Goal: Task Accomplishment & Management: Manage account settings

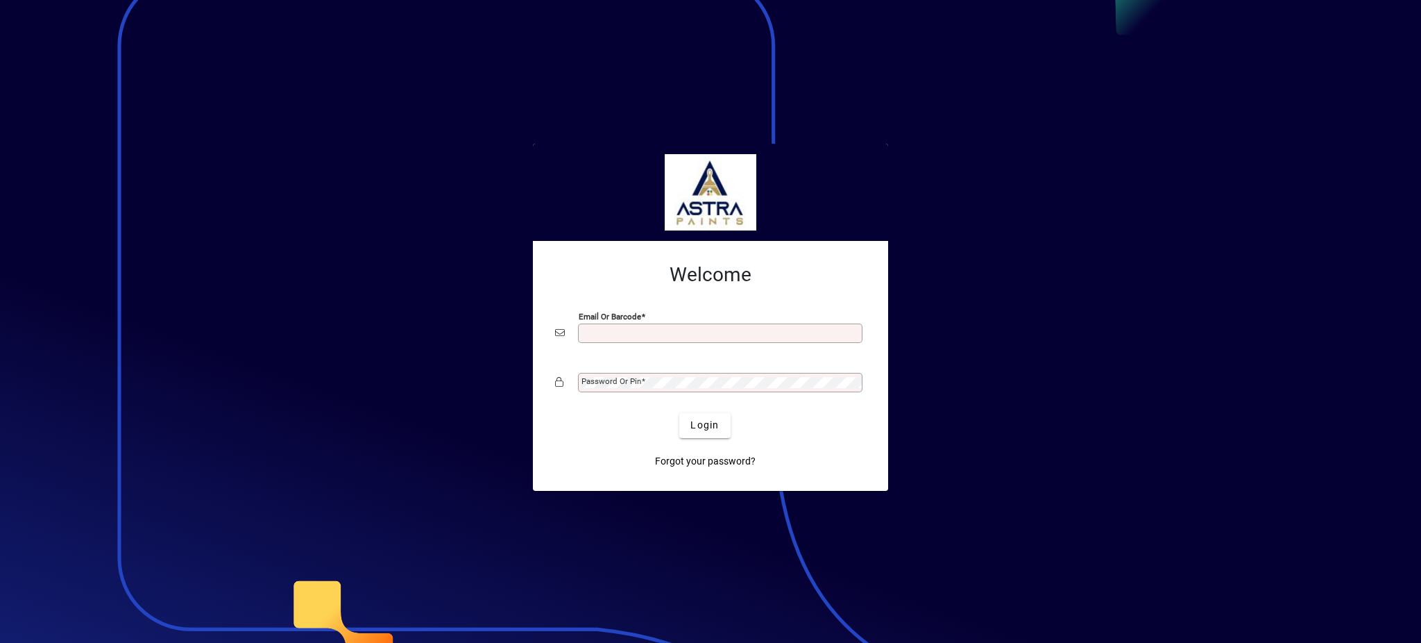
click at [634, 330] on input "Email or Barcode" at bounding box center [722, 333] width 280 height 11
type input "**********"
click at [679, 413] on button "Login" at bounding box center [704, 425] width 51 height 25
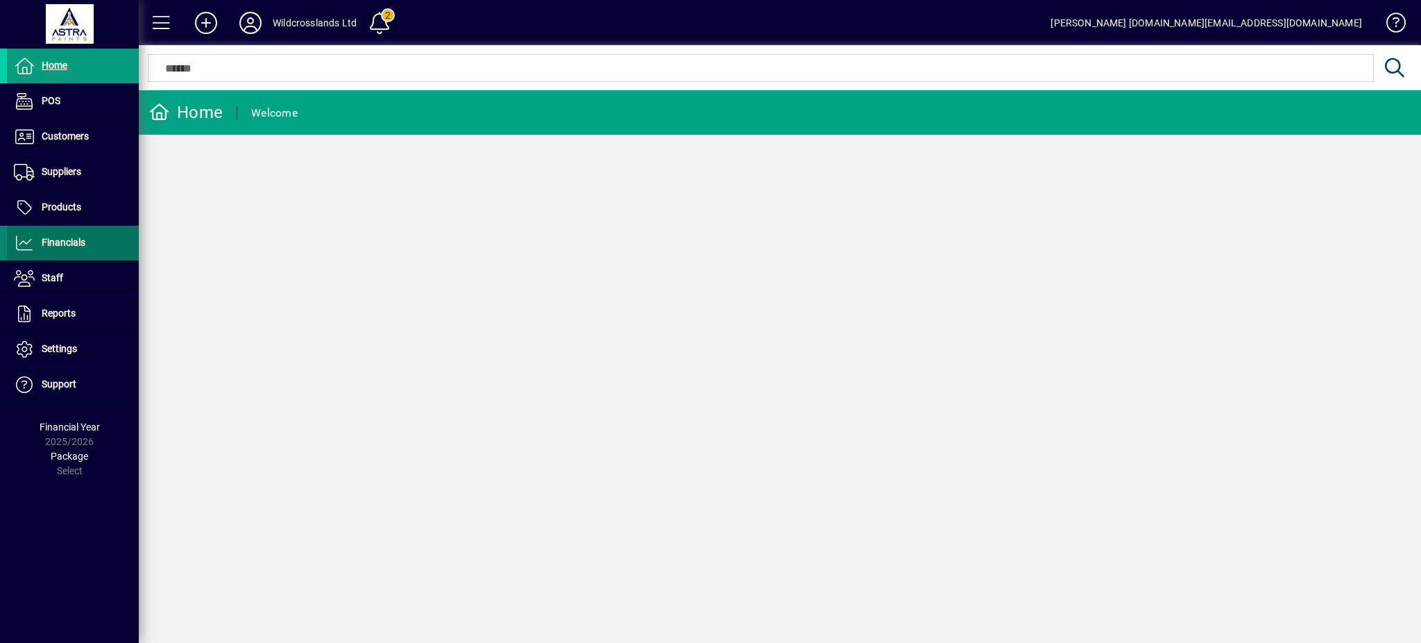
click at [60, 244] on span "Financials" at bounding box center [64, 242] width 44 height 11
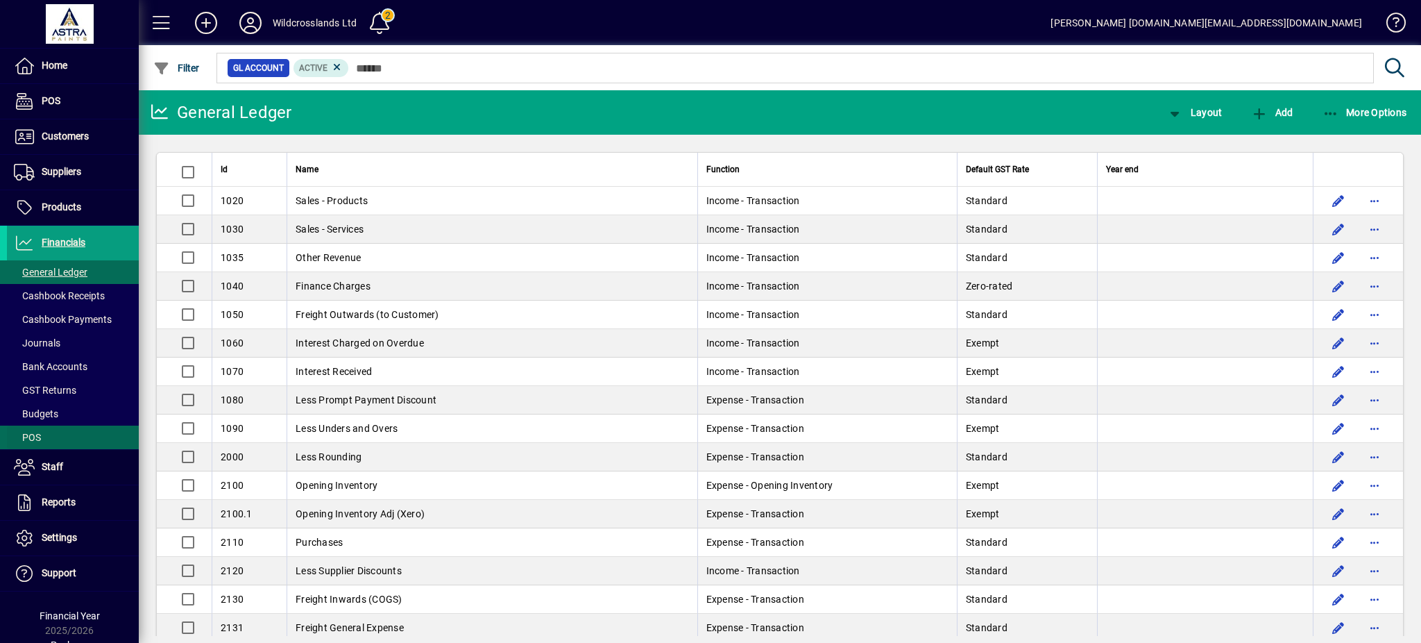
click at [36, 436] on span "POS" at bounding box center [27, 437] width 27 height 11
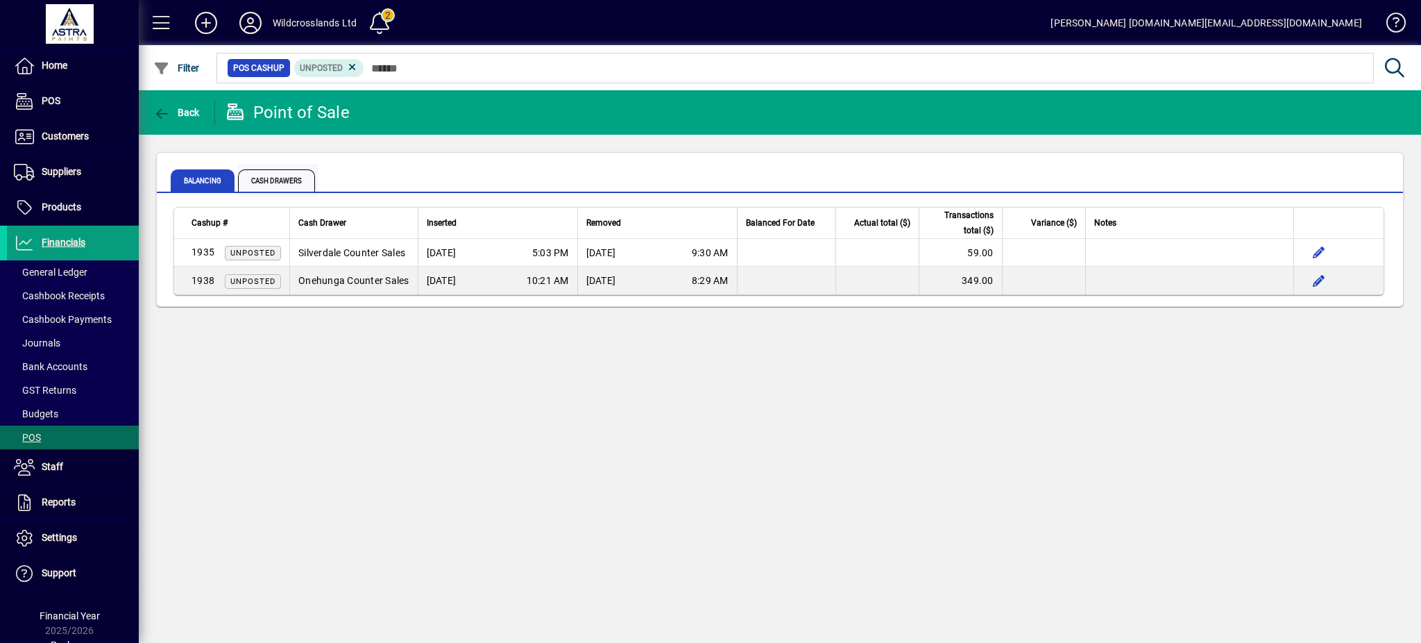
click at [264, 178] on span "Cash Drawers" at bounding box center [276, 180] width 77 height 22
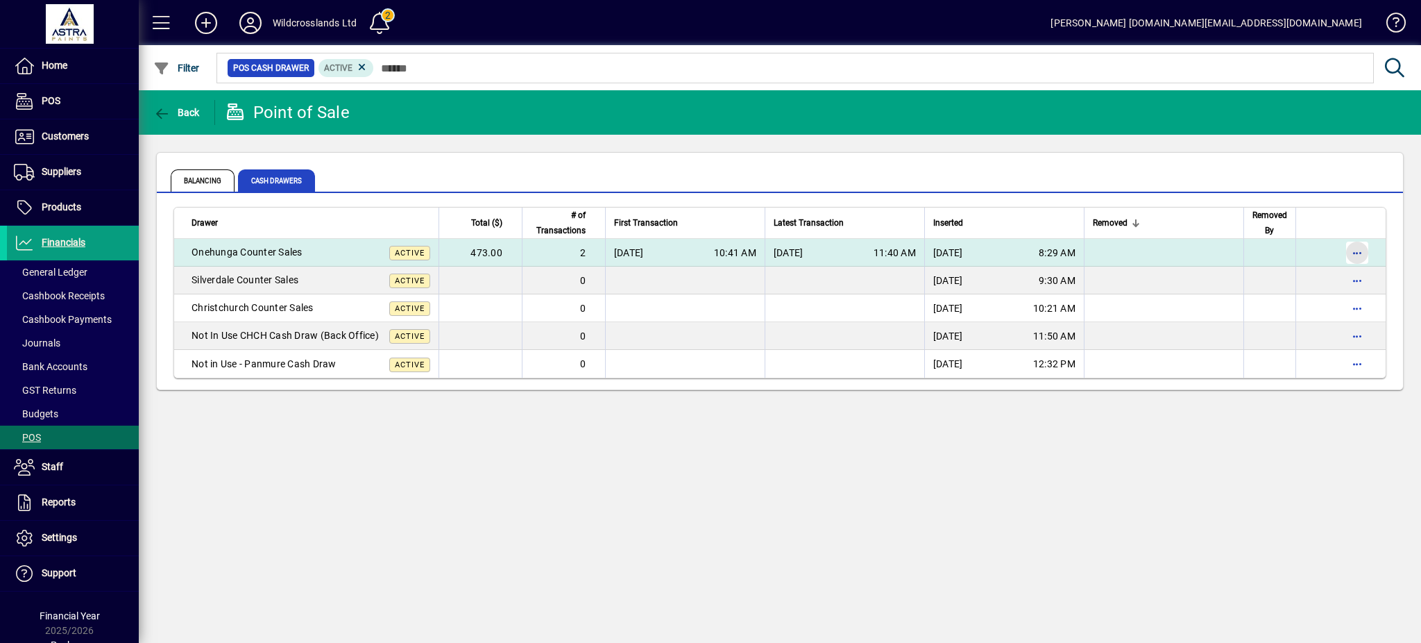
click at [1347, 253] on span "button" at bounding box center [1357, 252] width 33 height 33
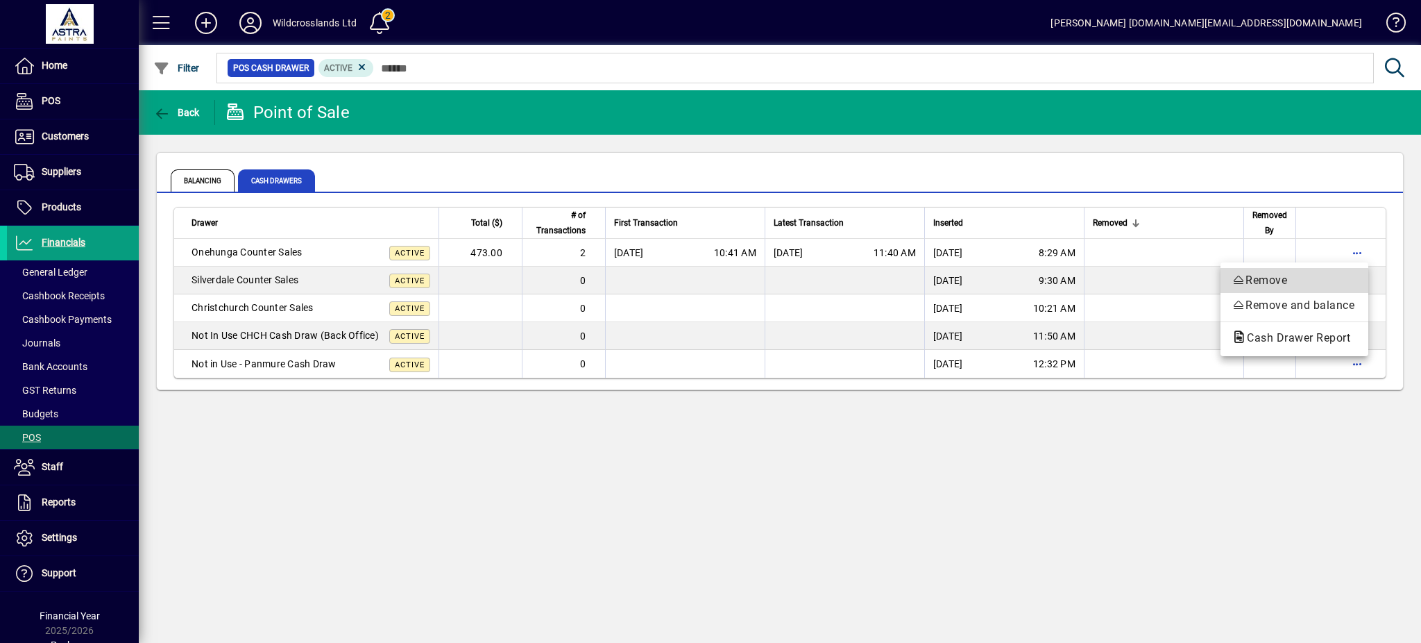
click at [1247, 284] on span "Remove" at bounding box center [1295, 280] width 126 height 17
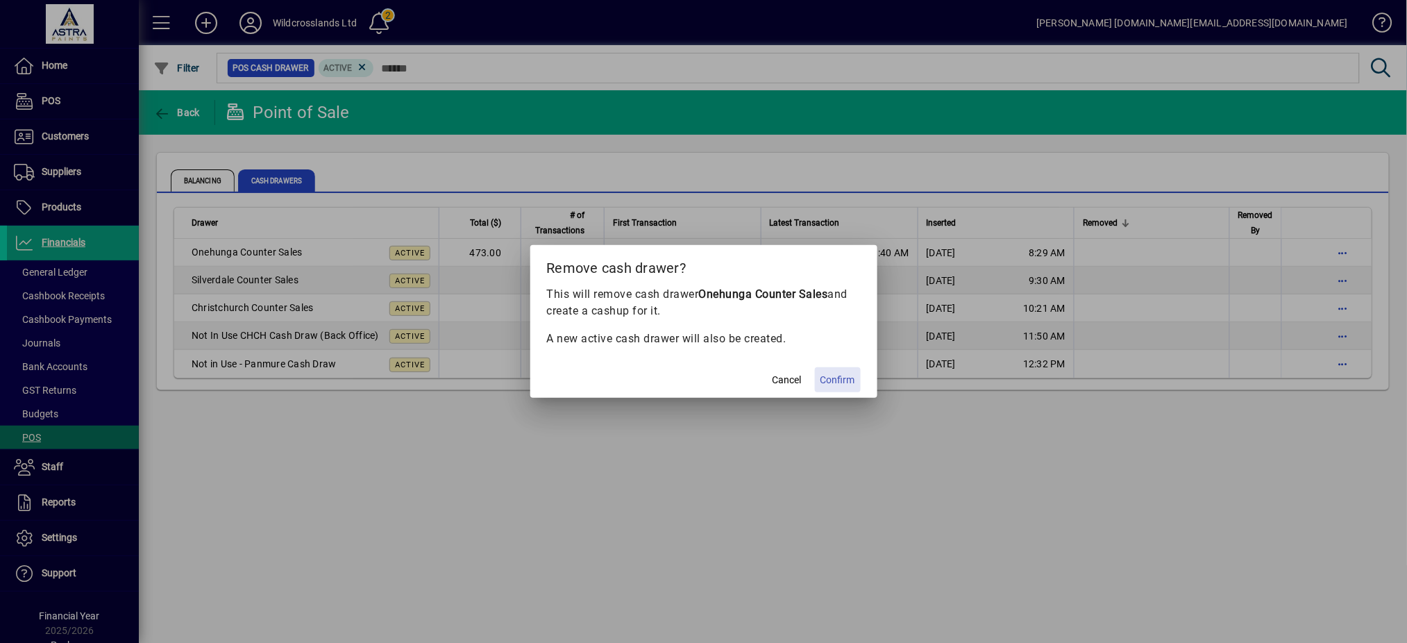
click at [842, 378] on span "Confirm" at bounding box center [837, 380] width 35 height 15
